Goal: Task Accomplishment & Management: Manage account settings

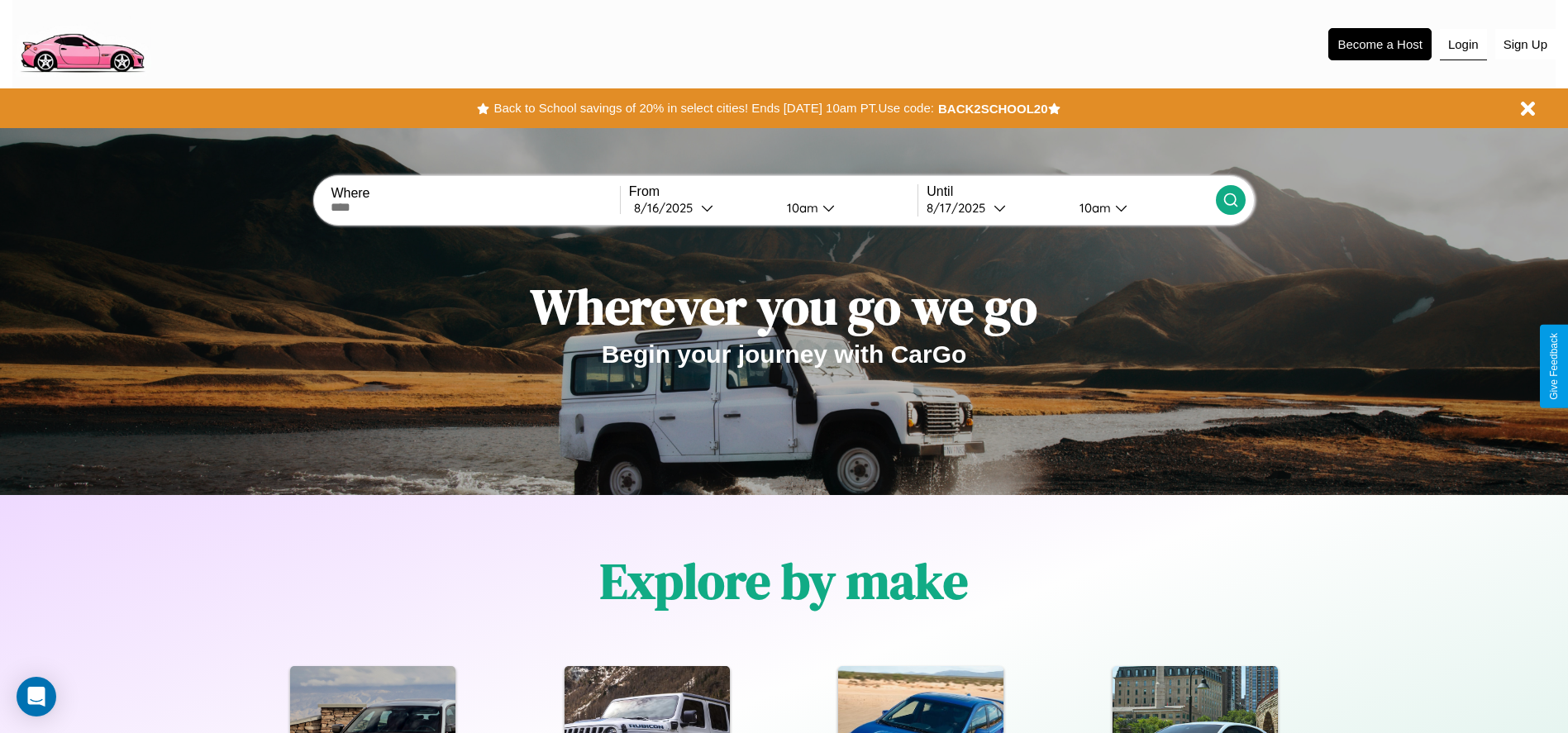
click at [1463, 44] on button "Login" at bounding box center [1463, 45] width 47 height 32
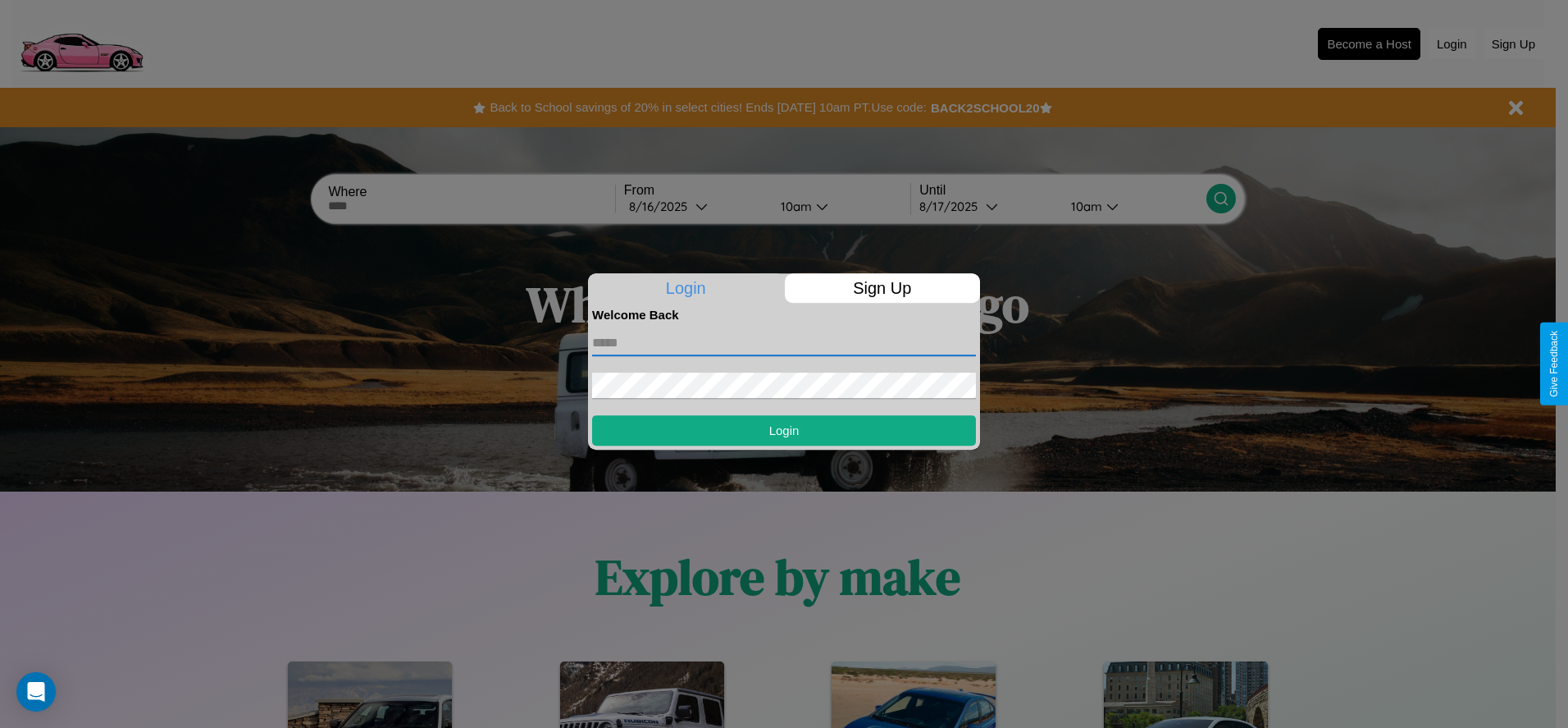
click at [784, 343] on input "text" at bounding box center [784, 343] width 384 height 26
type input "**********"
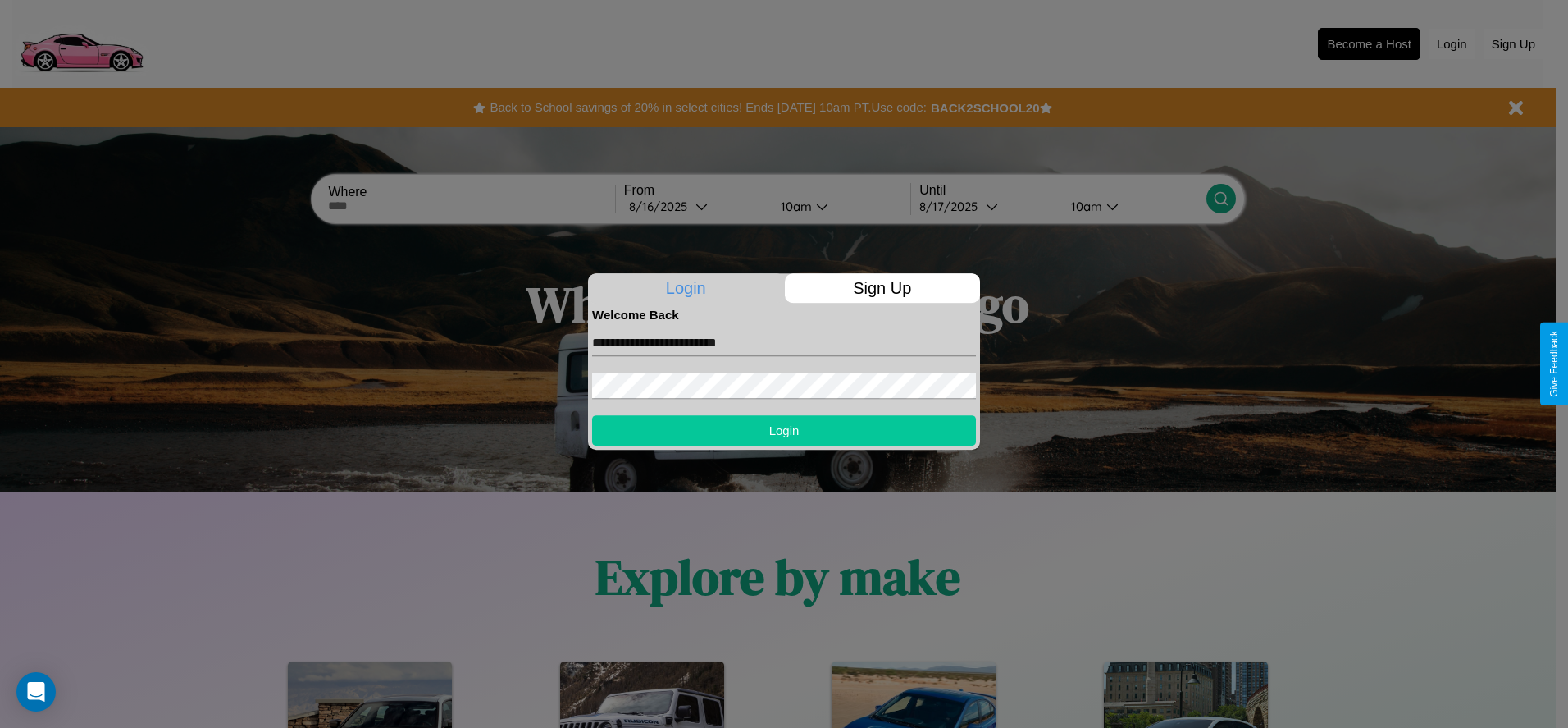
click at [784, 430] on button "Login" at bounding box center [784, 430] width 384 height 30
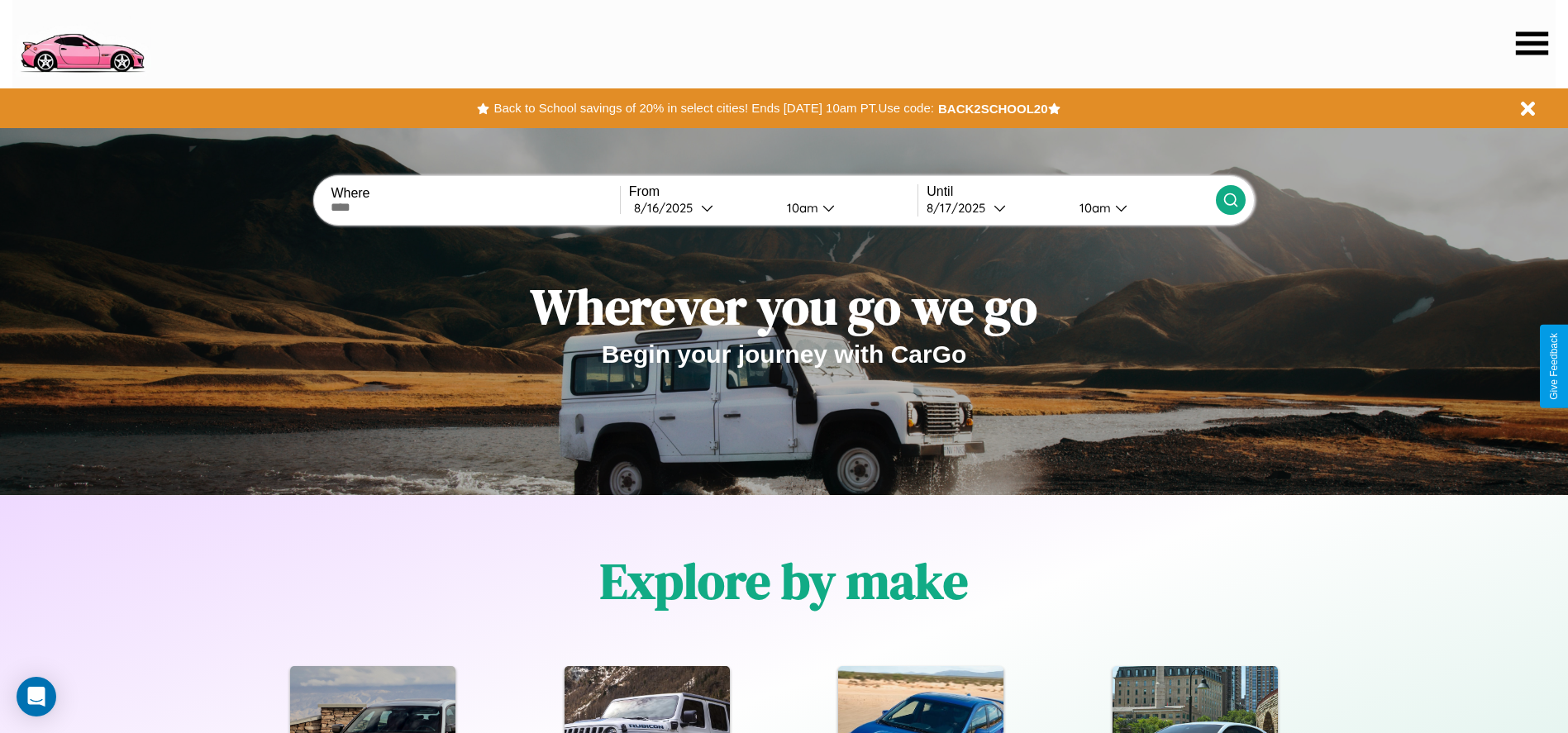
click at [1532, 43] on icon at bounding box center [1532, 43] width 32 height 23
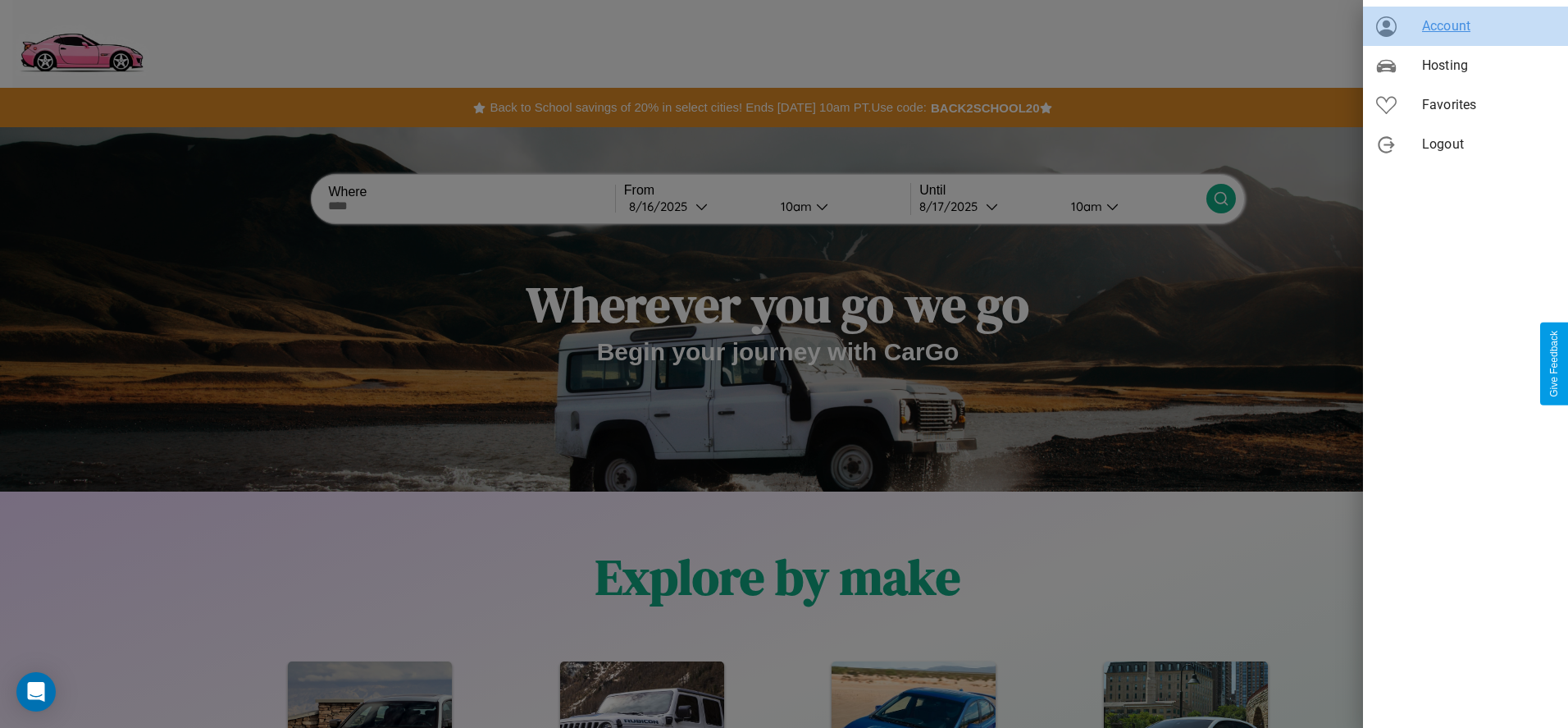
click at [1466, 26] on span "Account" at bounding box center [1488, 26] width 133 height 20
